Goal: Check status: Check status

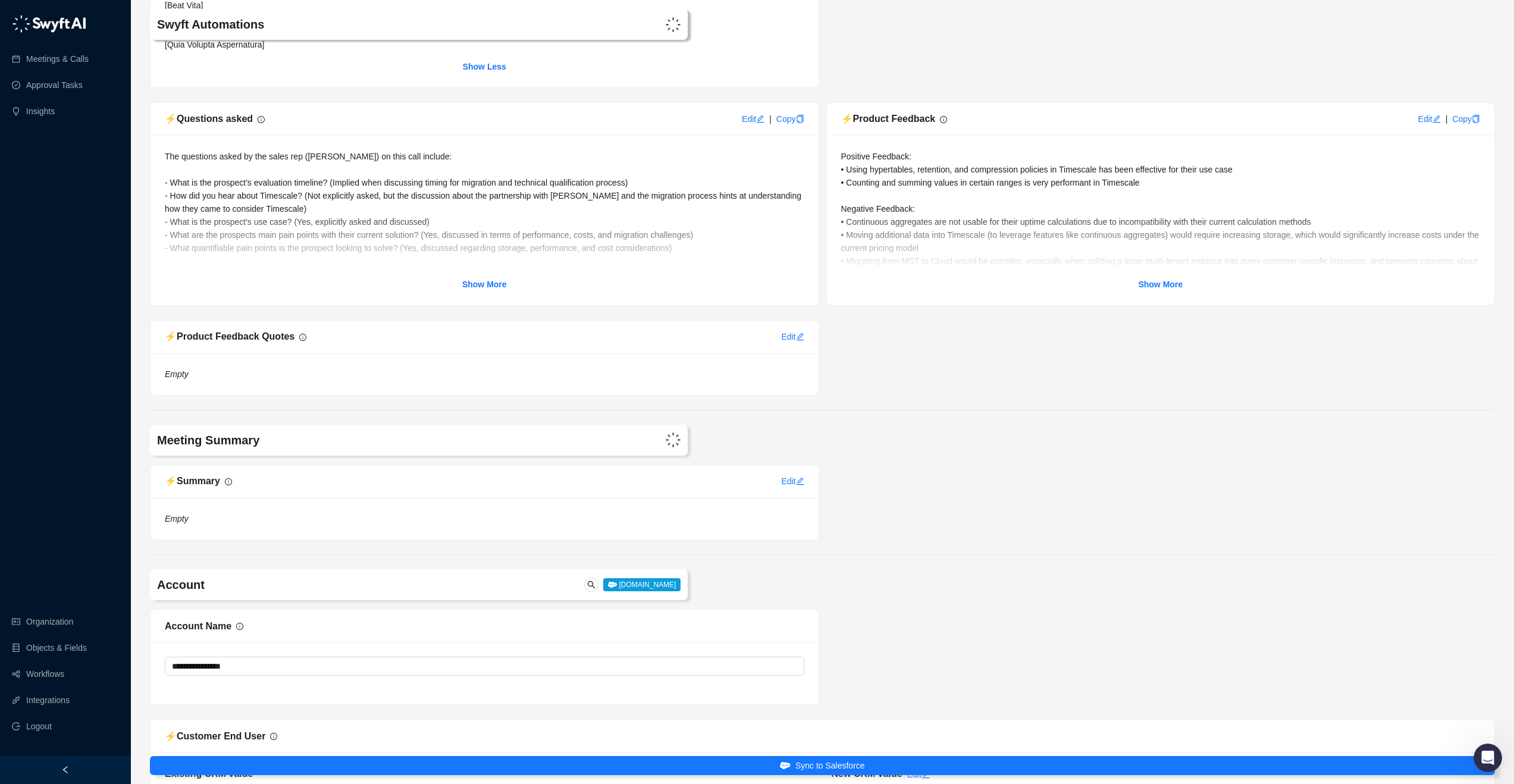
scroll to position [777, 0]
click at [473, 290] on strong "Show More" at bounding box center [484, 285] width 45 height 9
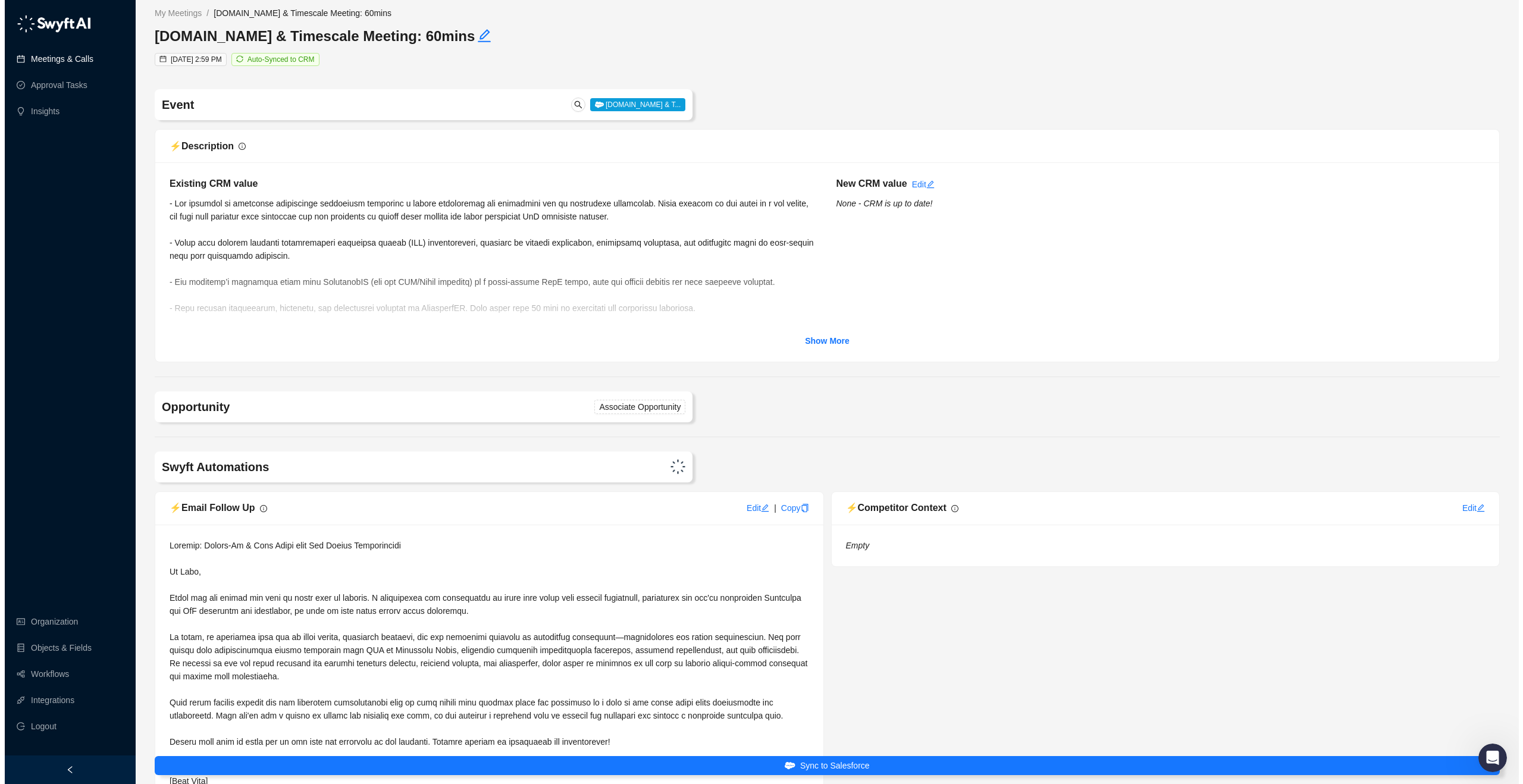
scroll to position [0, 0]
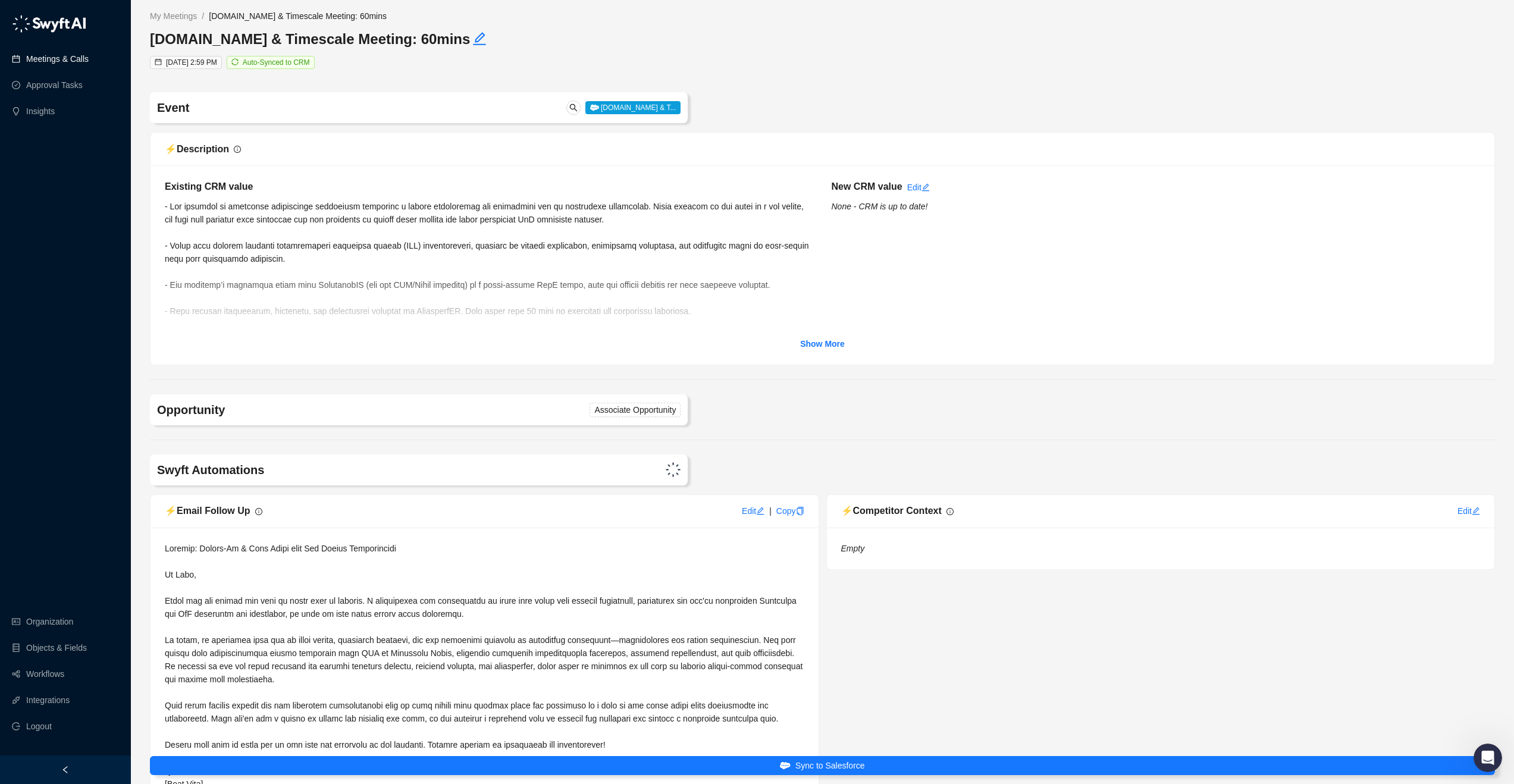
click at [64, 59] on link "Meetings & Calls" at bounding box center [57, 59] width 62 height 24
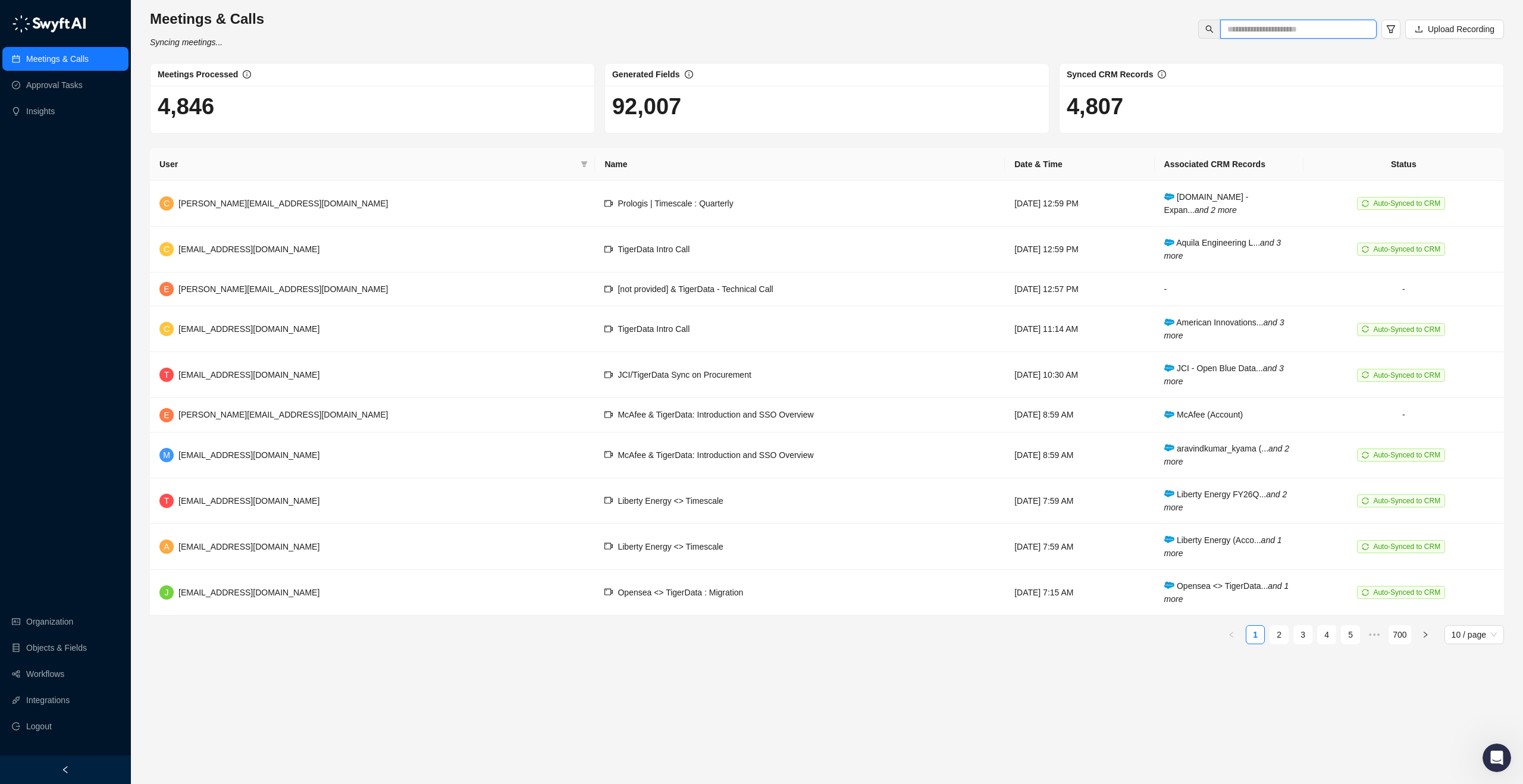
click at [1278, 31] on input "text" at bounding box center [1294, 29] width 132 height 13
type input "*******"
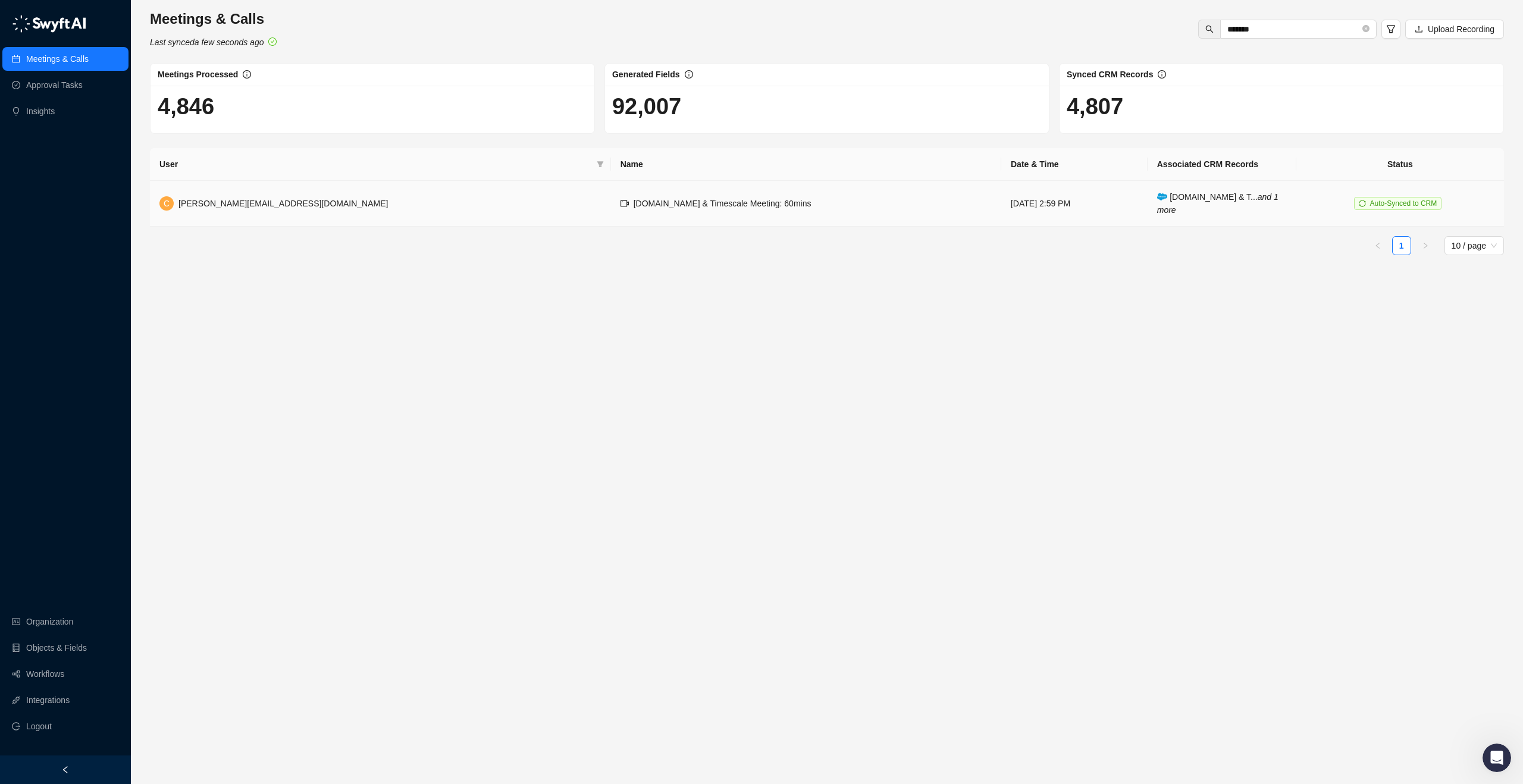
click at [611, 190] on td "[DOMAIN_NAME] & Timescale Meeting: 60mins" at bounding box center [806, 204] width 390 height 46
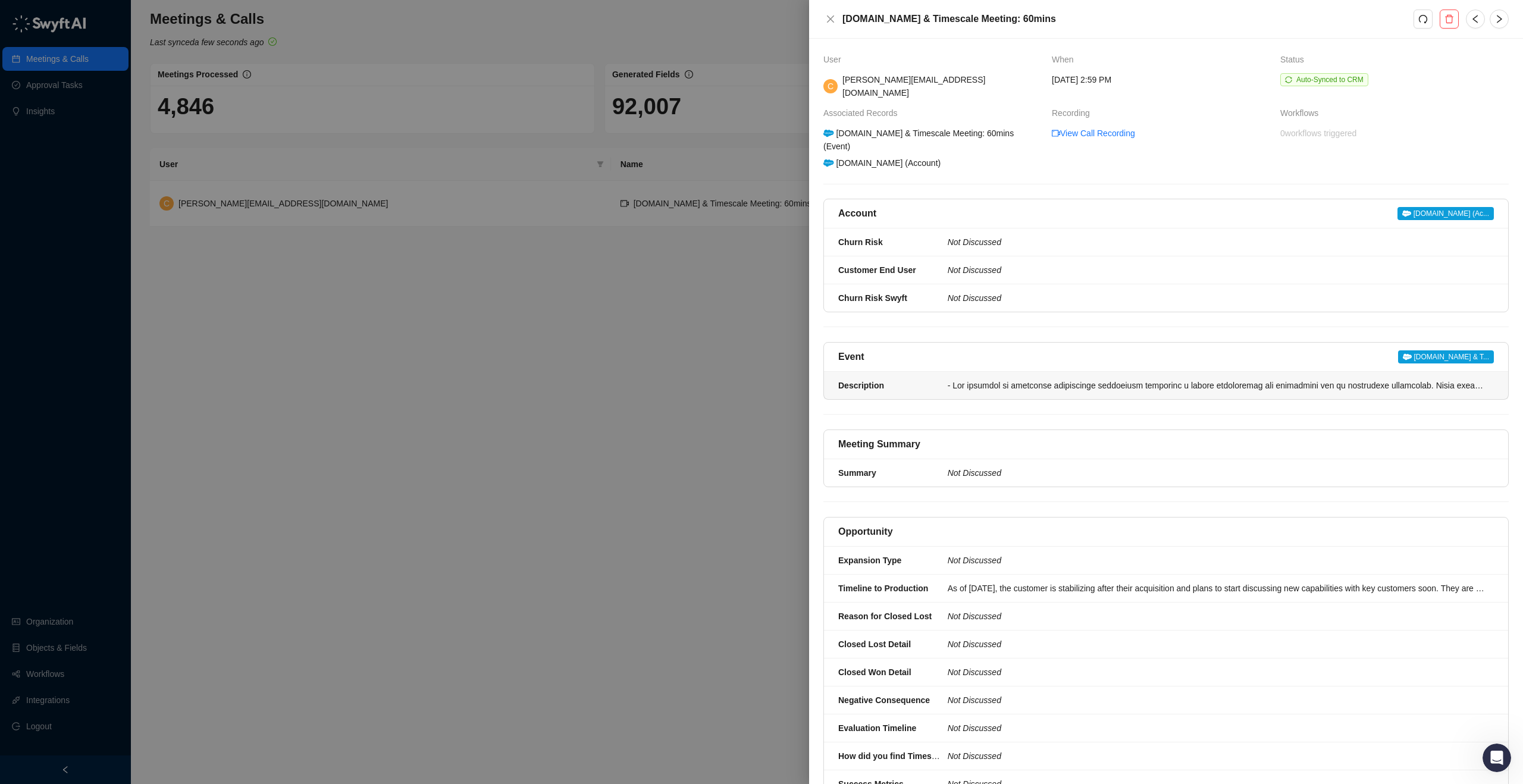
click at [981, 379] on div at bounding box center [1217, 386] width 539 height 13
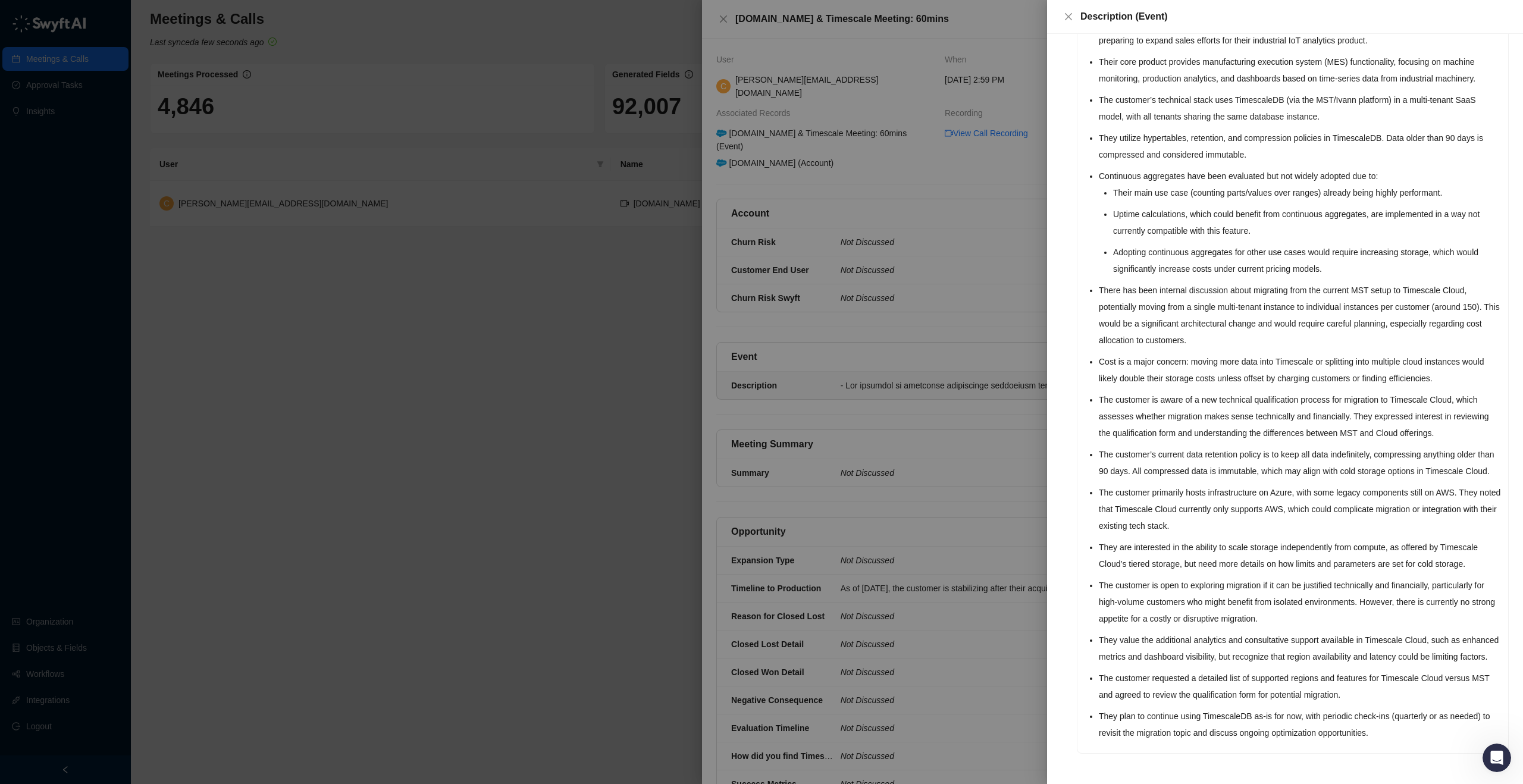
scroll to position [213, 0]
